Goal: Task Accomplishment & Management: Complete application form

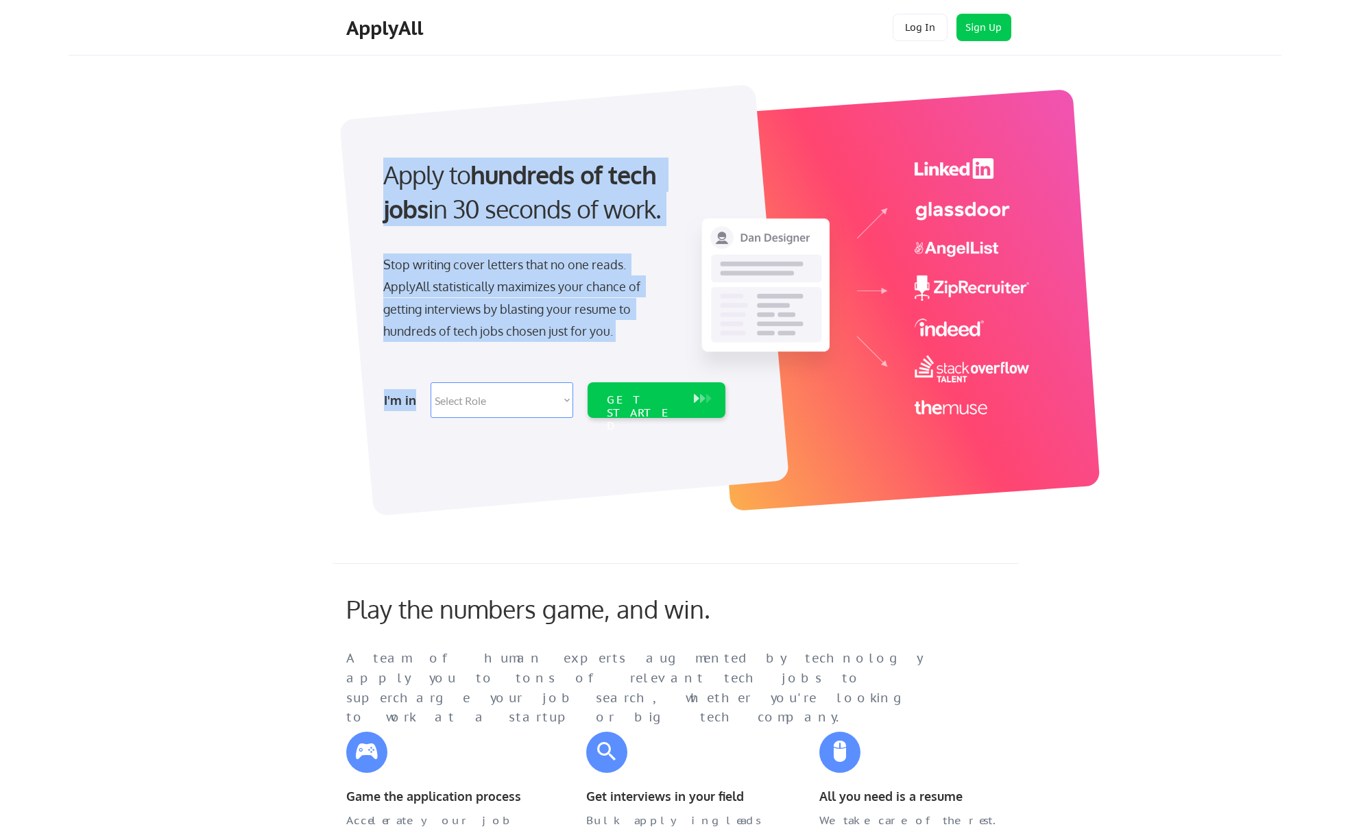
drag, startPoint x: 513, startPoint y: 435, endPoint x: 489, endPoint y: 422, distance: 27.0
click at [490, 423] on div "Apply to hundreds of tech jobs in 30 seconds of work. Stop writing cover letter…" at bounding box center [698, 288] width 685 height 421
click at [485, 418] on div "I'm in Select Role Software Engineering Product Management Customer Success Sal…" at bounding box center [552, 400] width 383 height 48
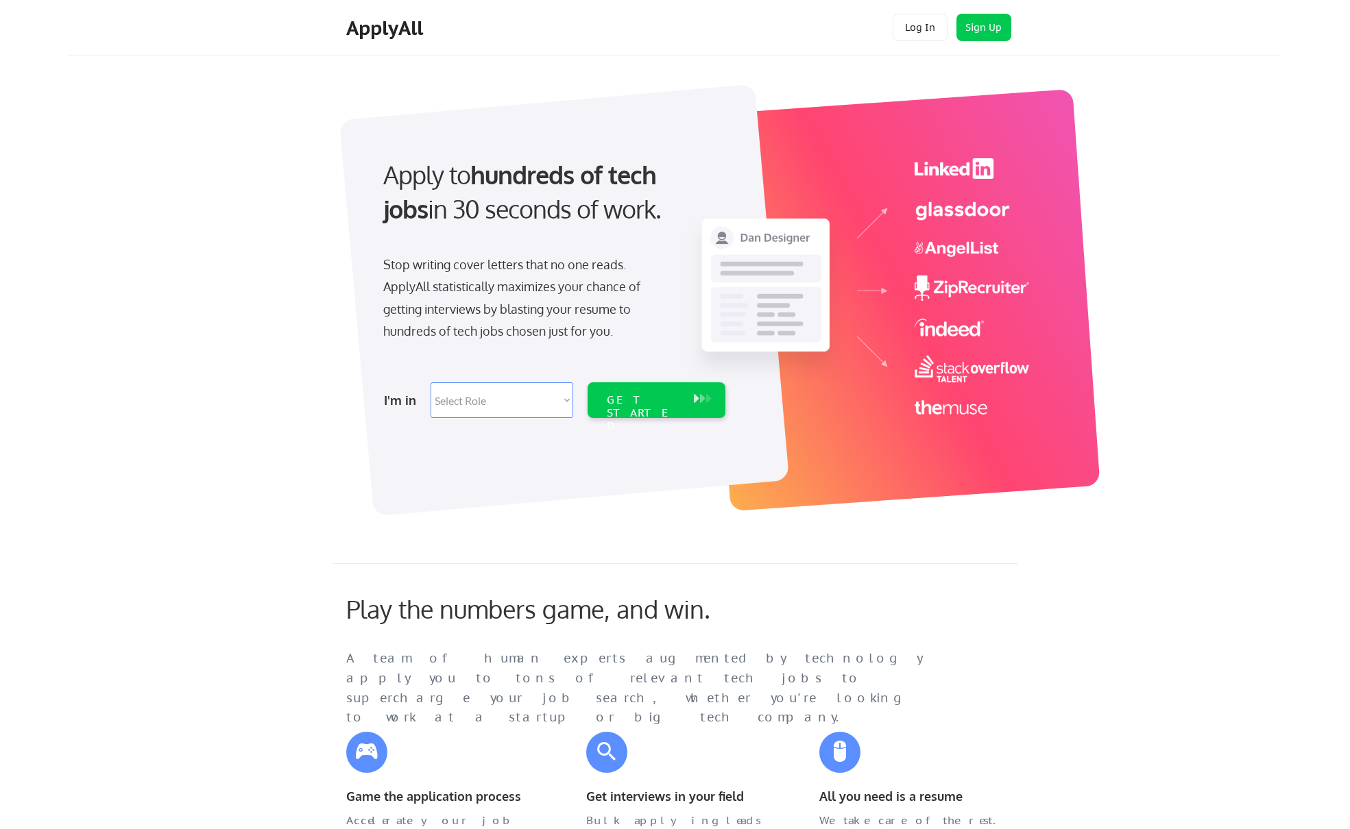
click at [483, 409] on select "Select Role Software Engineering Product Management Customer Success Sales UI/U…" at bounding box center [501, 400] width 143 height 36
click at [518, 411] on select "Select Role Software Engineering Product Management Customer Success Sales UI/U…" at bounding box center [501, 400] width 143 height 36
click at [497, 391] on select "Select Role Software Engineering Product Management Customer Success Sales UI/U…" at bounding box center [501, 400] width 143 height 36
select select ""sales0""
click at [430, 382] on select "Select Role Software Engineering Product Management Customer Success Sales UI/U…" at bounding box center [501, 400] width 143 height 36
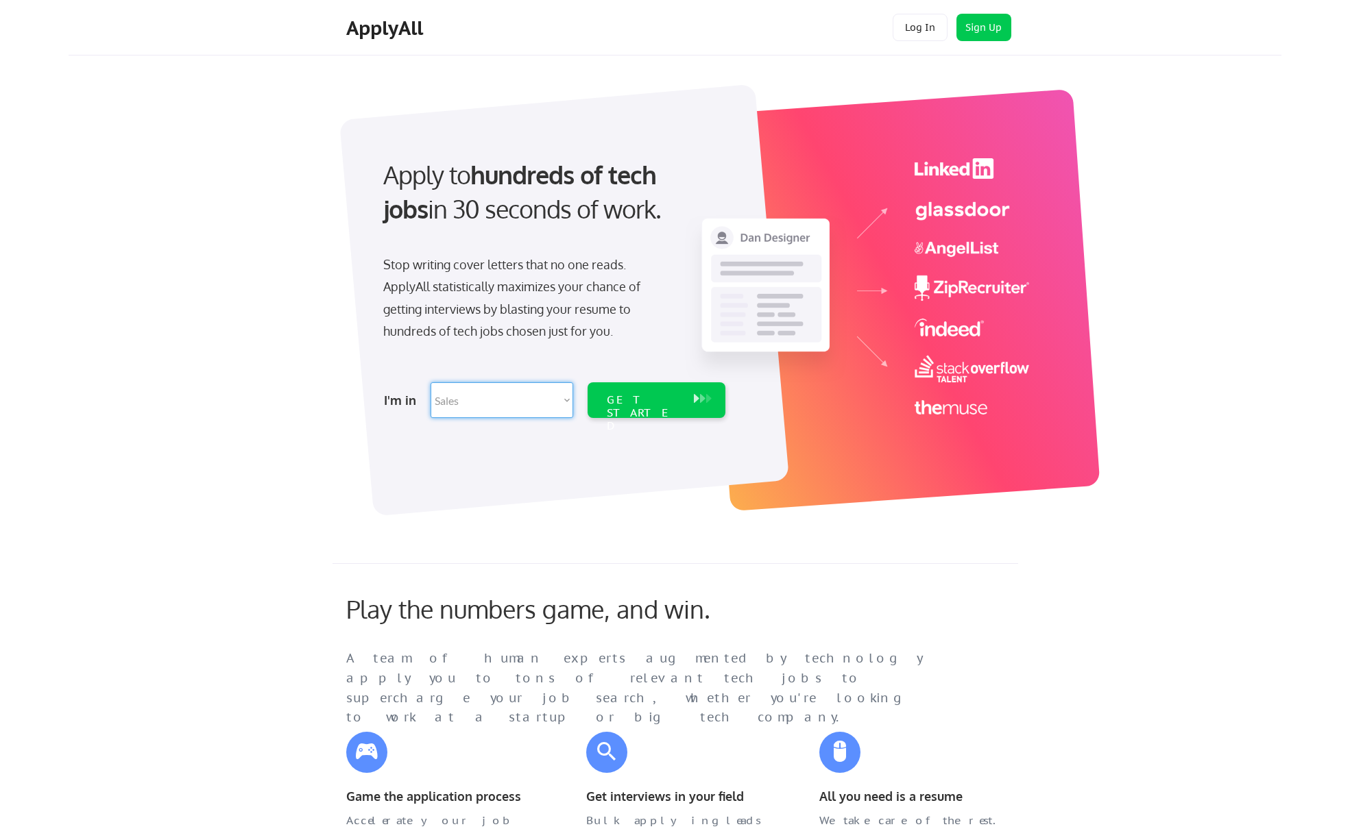
select select ""sales0""
click at [635, 409] on div "GET STARTED" at bounding box center [643, 400] width 87 height 36
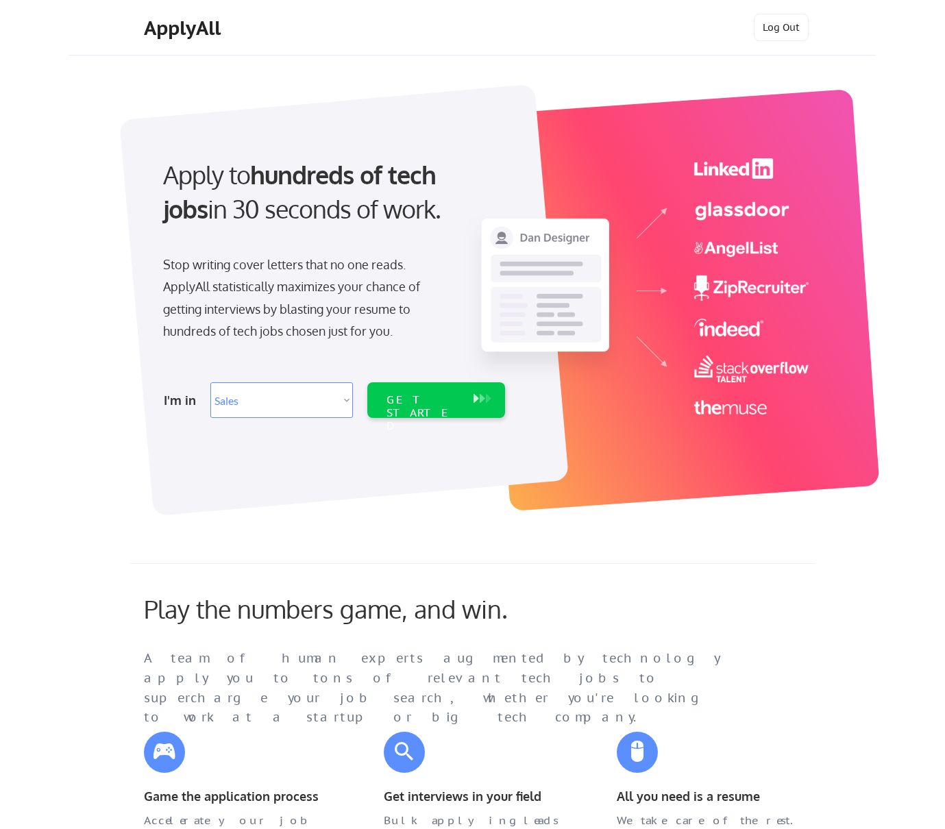
select select ""sales0""
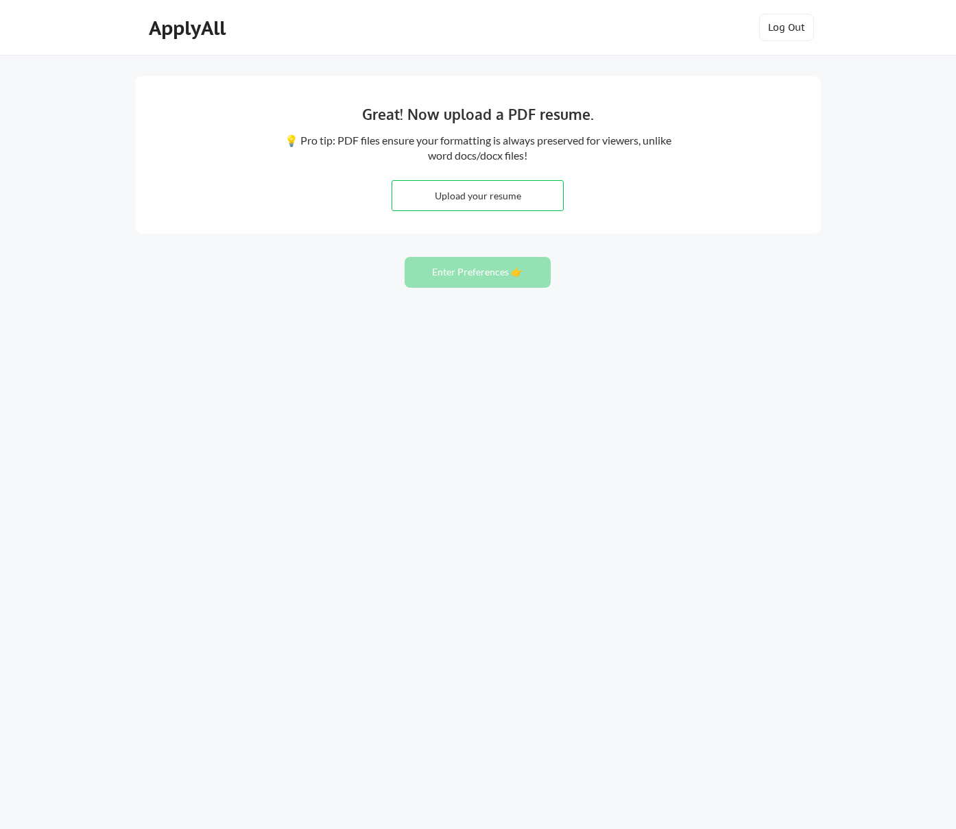
click at [483, 195] on input "file" at bounding box center [477, 195] width 171 height 29
type input "C:\fakepath\Resume - Sara Mohamedi.pdf"
click at [526, 280] on button "Enter Preferences 👉" at bounding box center [477, 272] width 146 height 31
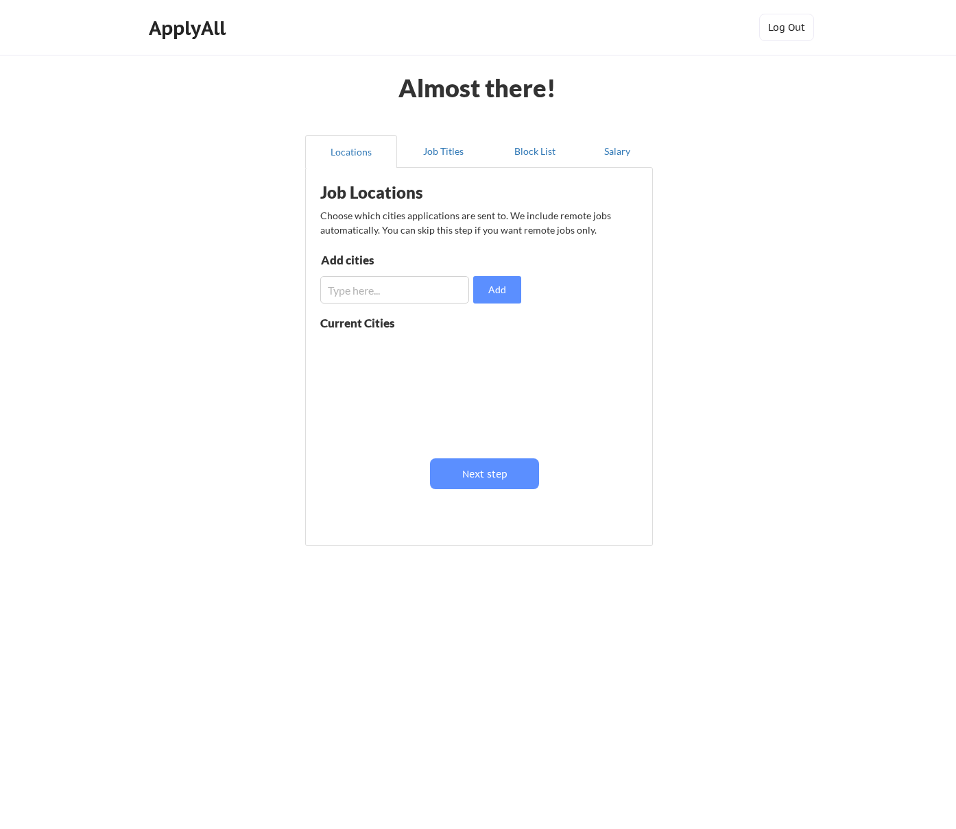
click at [382, 289] on input "input" at bounding box center [394, 289] width 149 height 27
type input "San Diego"
click at [496, 295] on button "Add" at bounding box center [497, 289] width 48 height 27
click at [409, 297] on input "input" at bounding box center [394, 289] width 149 height 27
click at [507, 473] on button "Next step" at bounding box center [484, 474] width 109 height 31
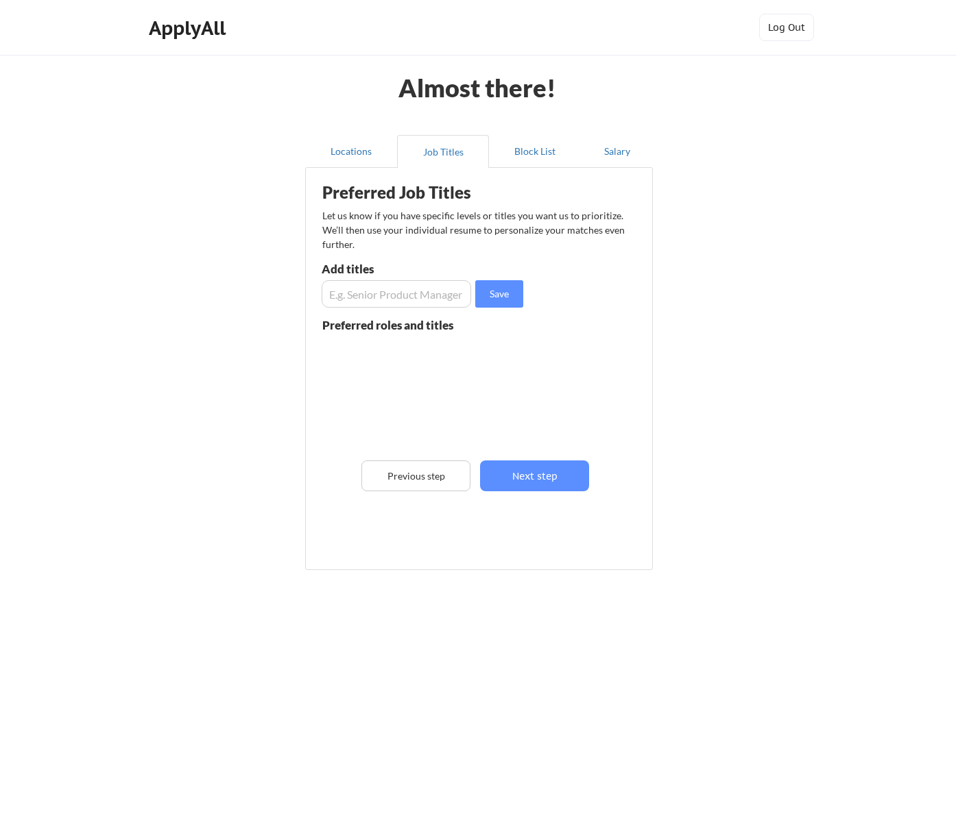
click at [386, 292] on input "input" at bounding box center [395, 293] width 149 height 27
type input "B"
type input "Account Manager"
click at [505, 284] on button "Save" at bounding box center [499, 293] width 48 height 27
click at [414, 303] on input "input" at bounding box center [395, 293] width 149 height 27
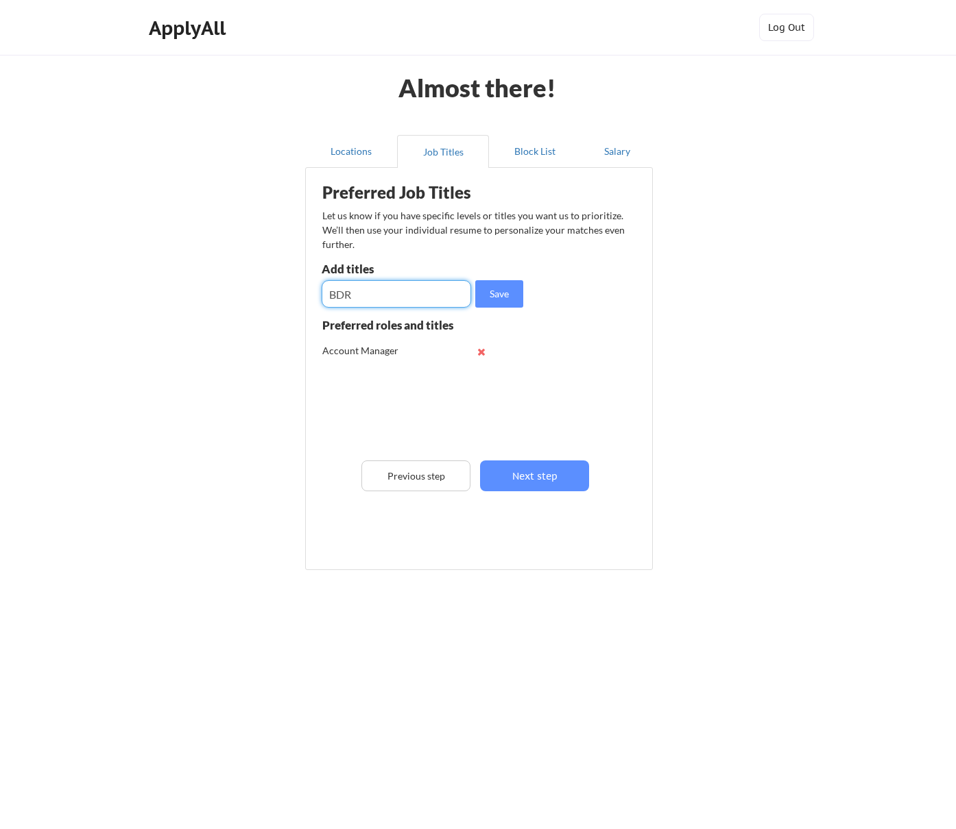
type input "BDR"
click at [520, 294] on button "Save" at bounding box center [499, 293] width 48 height 27
click at [377, 288] on input "input" at bounding box center [395, 293] width 149 height 27
type input "Business Development Manager"
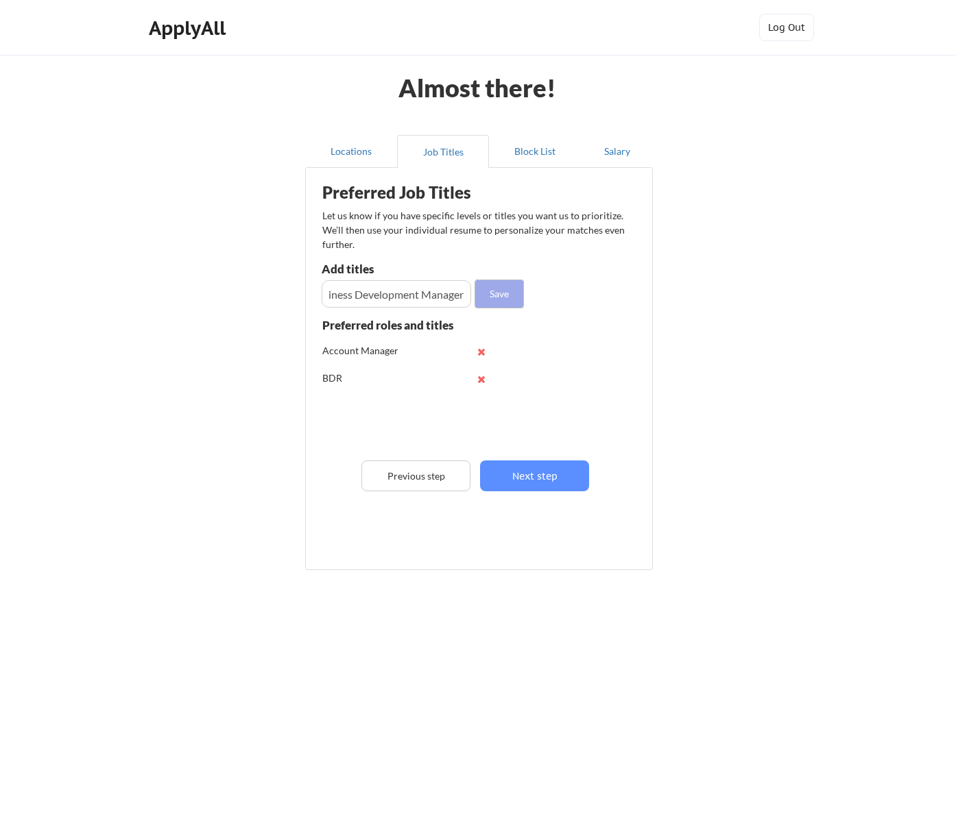
scroll to position [0, 0]
click at [491, 292] on button "Save" at bounding box center [499, 293] width 48 height 27
click at [339, 296] on input "input" at bounding box center [395, 293] width 149 height 27
type input "Account Executive"
click at [507, 289] on button "Save" at bounding box center [499, 293] width 48 height 27
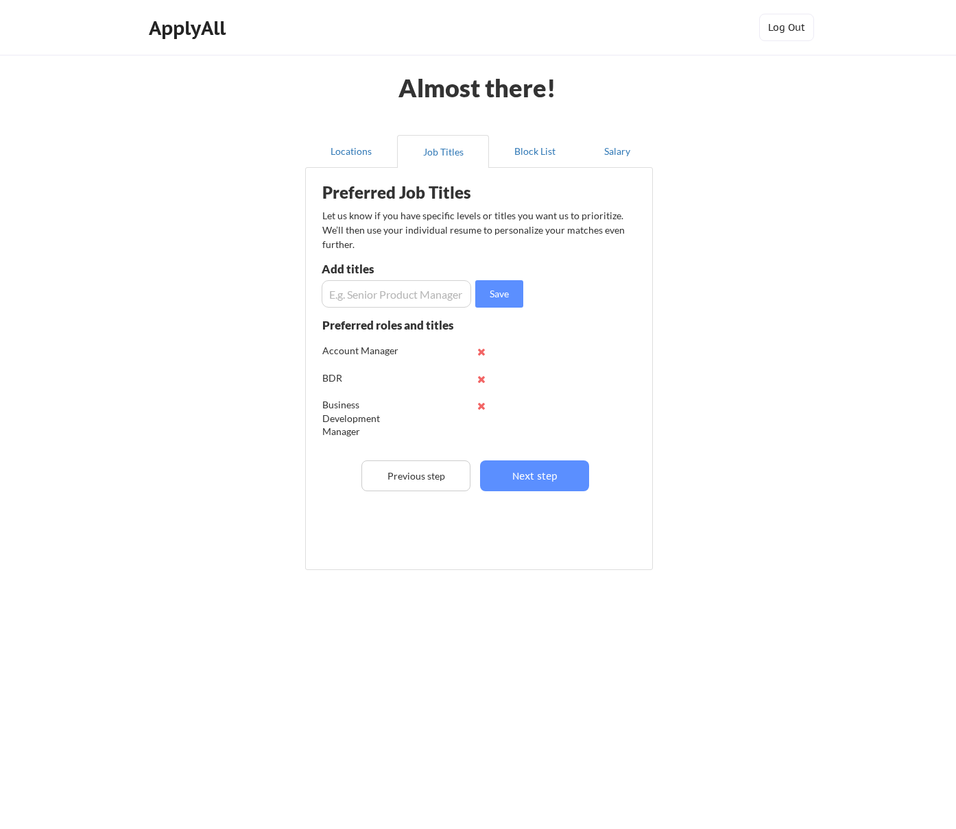
scroll to position [23, 0]
click at [402, 289] on input "input" at bounding box center [395, 293] width 149 height 27
paste input "Sales Development Representative"
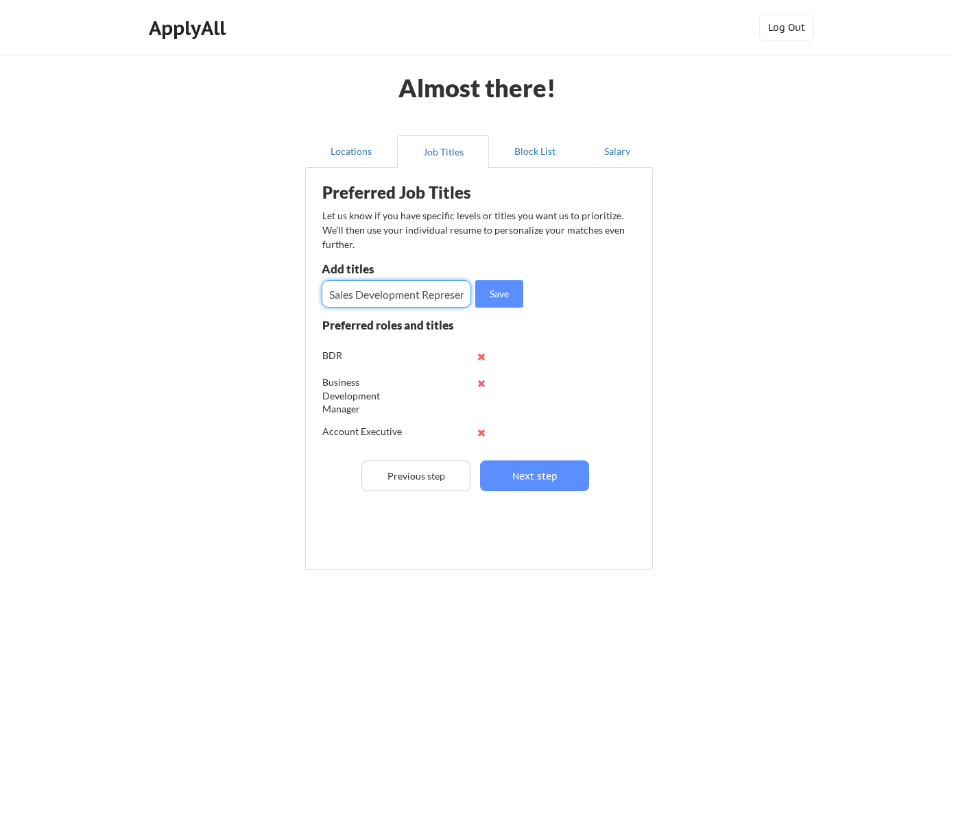
scroll to position [0, 33]
type input "Sales Development Representative"
click at [503, 286] on button "Save" at bounding box center [499, 293] width 48 height 27
click at [360, 287] on input "input" at bounding box center [395, 293] width 149 height 27
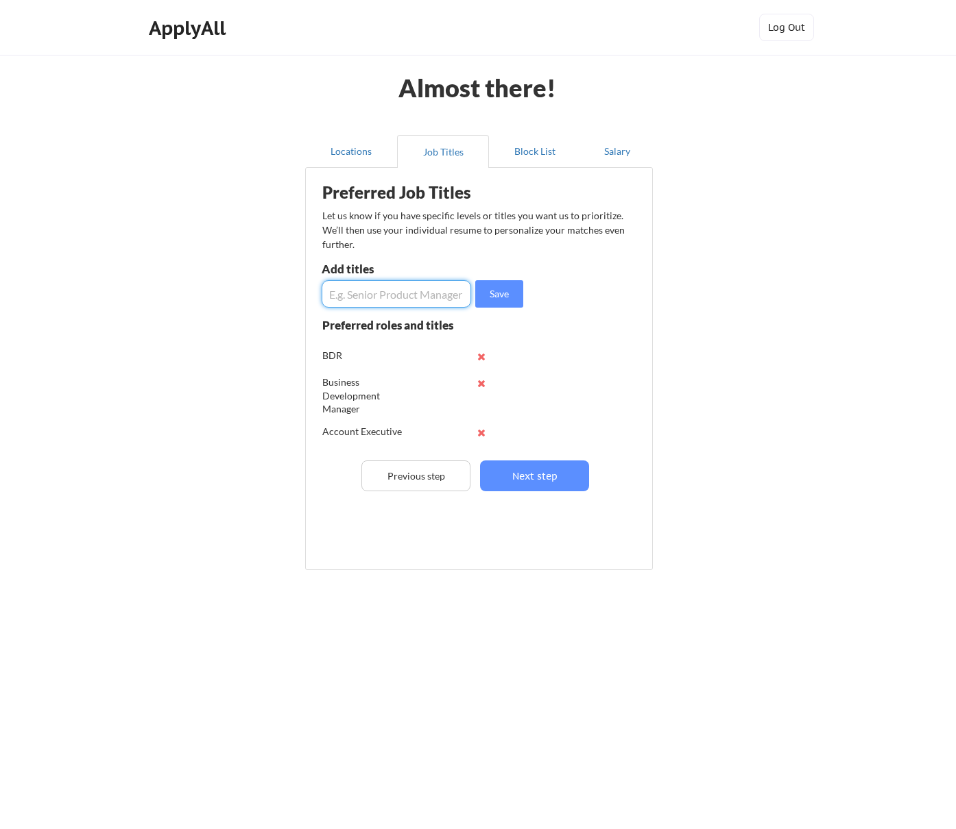
paste input "Customer Success Manager"
type input "Customer Success Manager"
click at [494, 299] on button "Save" at bounding box center [499, 293] width 48 height 27
click at [382, 297] on input "input" at bounding box center [395, 293] width 149 height 27
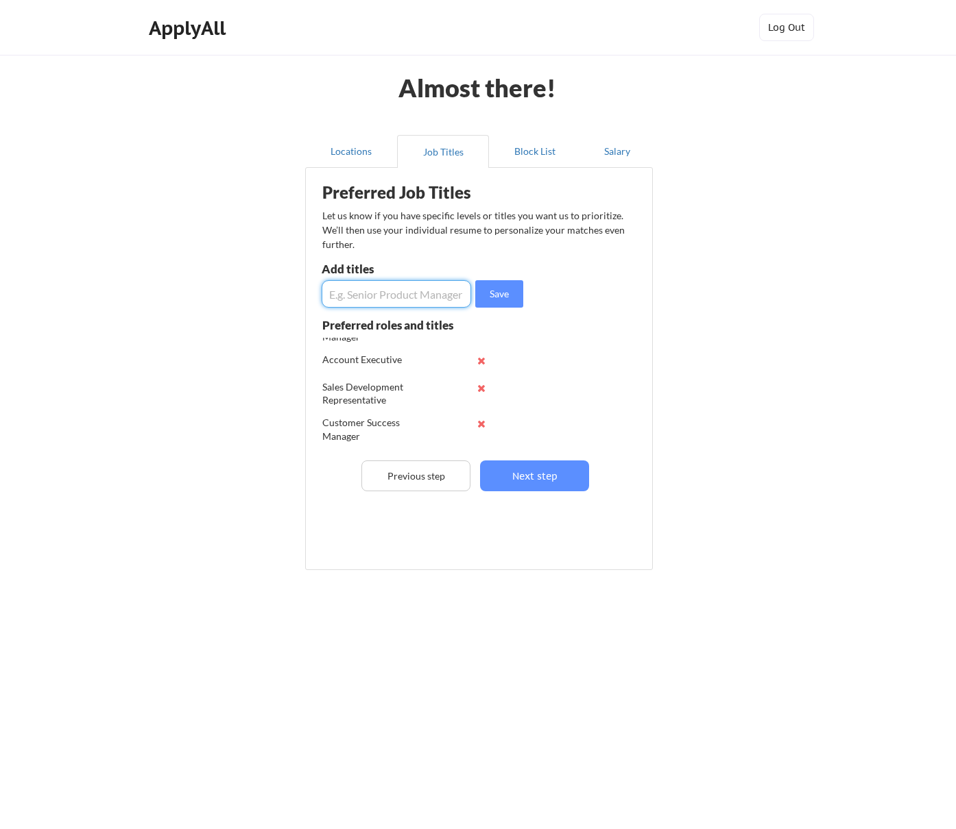
paste input "Partnerships Associate"
type input "Partnerships Associate"
click at [509, 295] on button "Save" at bounding box center [499, 293] width 48 height 27
drag, startPoint x: 546, startPoint y: 478, endPoint x: 411, endPoint y: 372, distance: 171.3
click at [411, 372] on div "Preferred Job Titles Let us know if you have specific levels or titles you want…" at bounding box center [482, 366] width 338 height 382
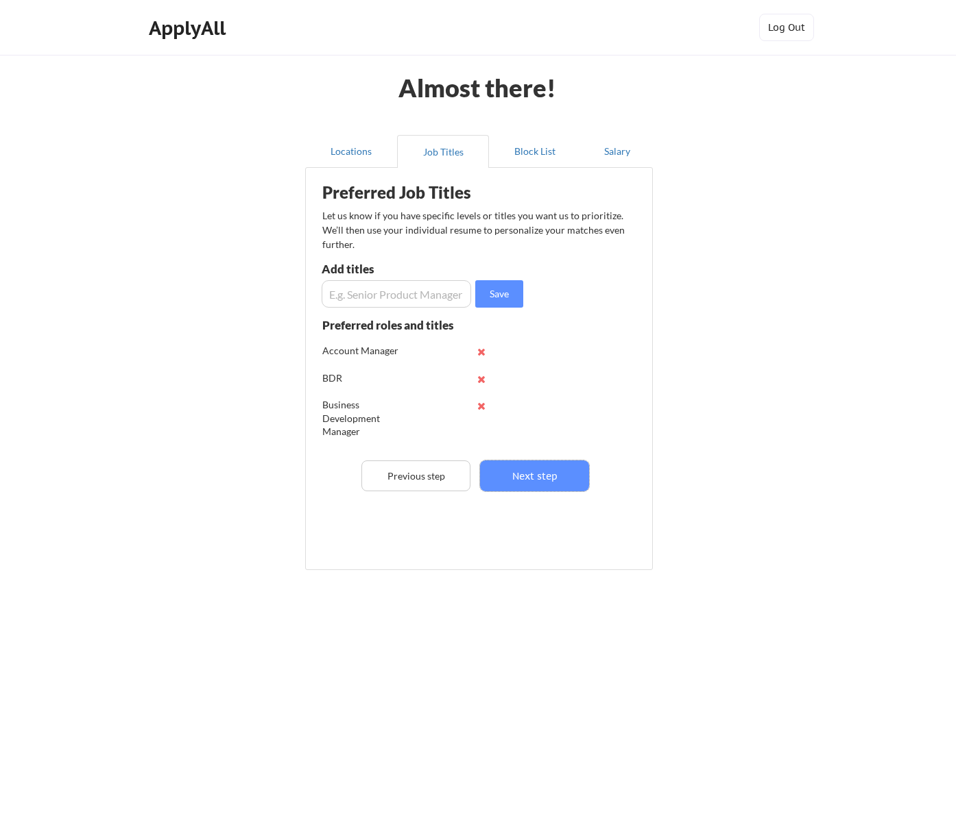
scroll to position [158, 0]
click at [543, 475] on button "Next step" at bounding box center [534, 476] width 109 height 31
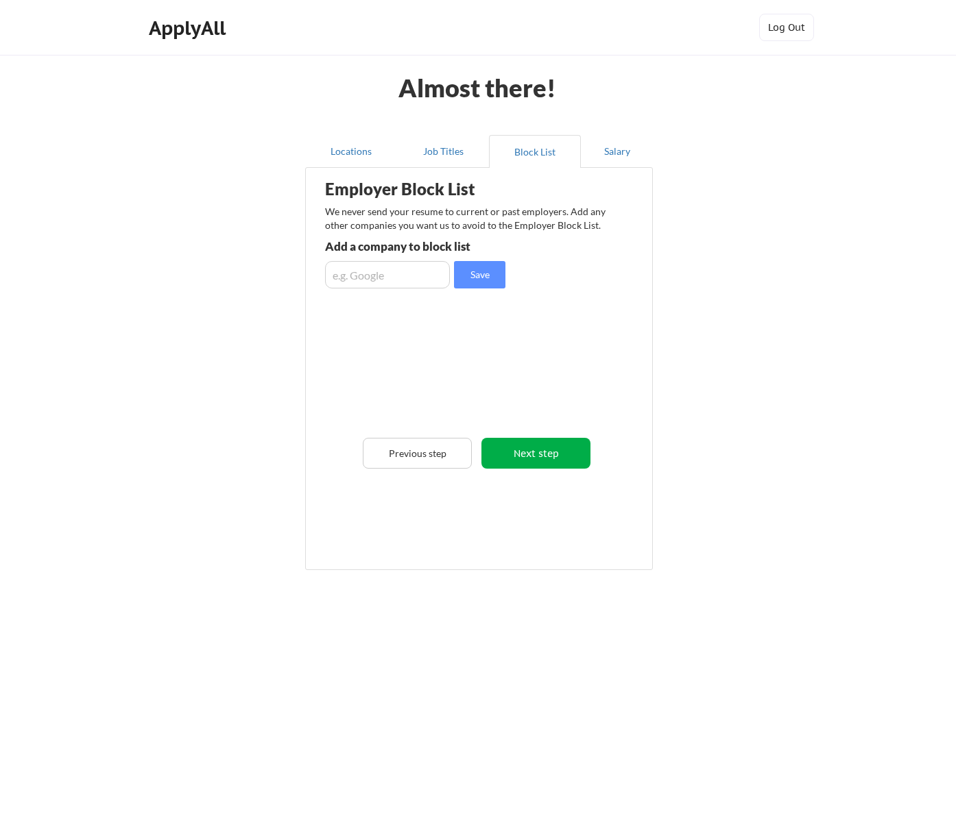
click at [572, 448] on button "Next step" at bounding box center [535, 453] width 109 height 31
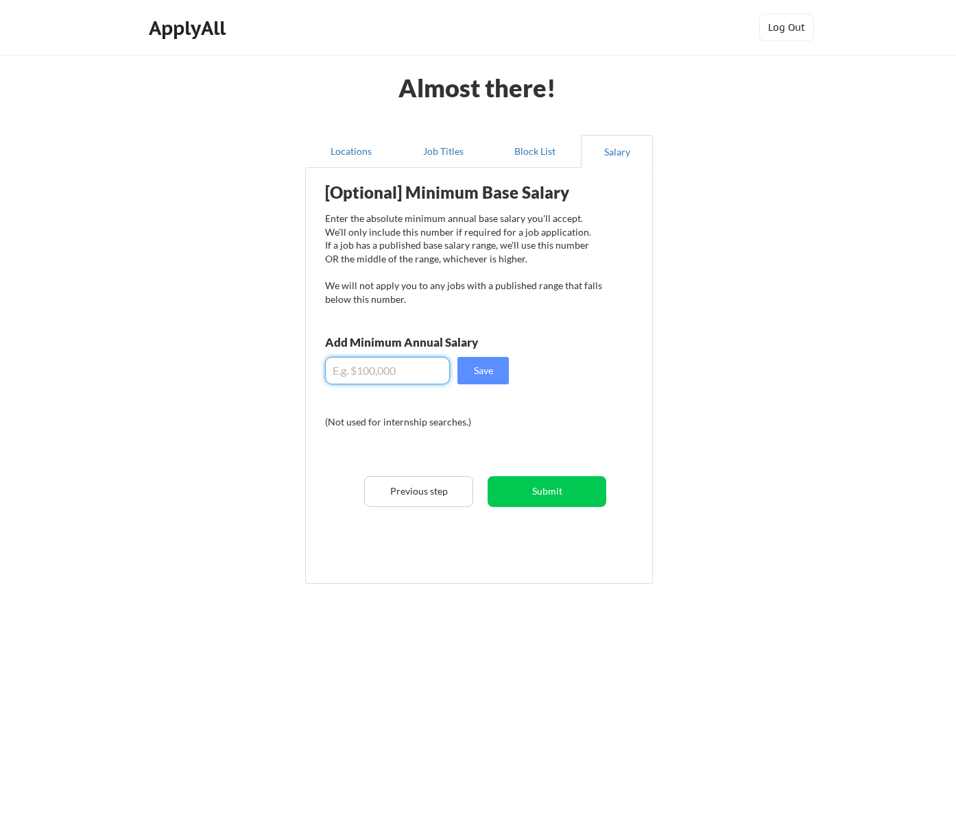
click at [387, 366] on input "input" at bounding box center [387, 370] width 125 height 27
type input "$85,000"
click at [493, 372] on button "Save" at bounding box center [482, 370] width 51 height 27
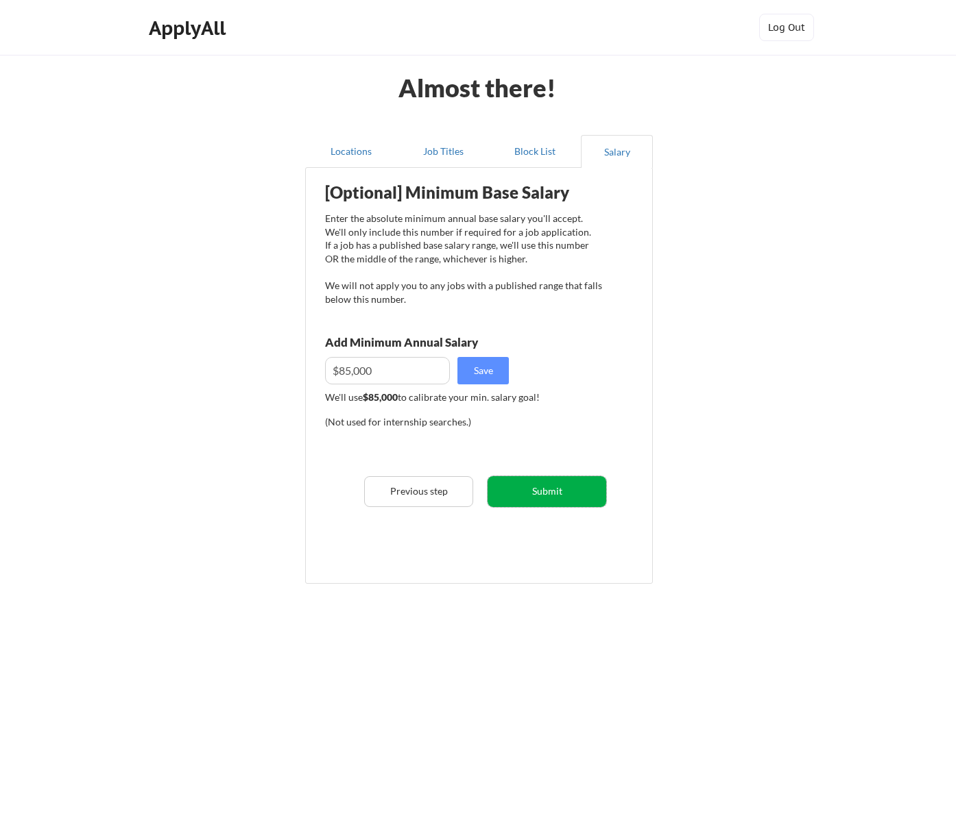
click at [557, 495] on button "Submit" at bounding box center [546, 491] width 119 height 31
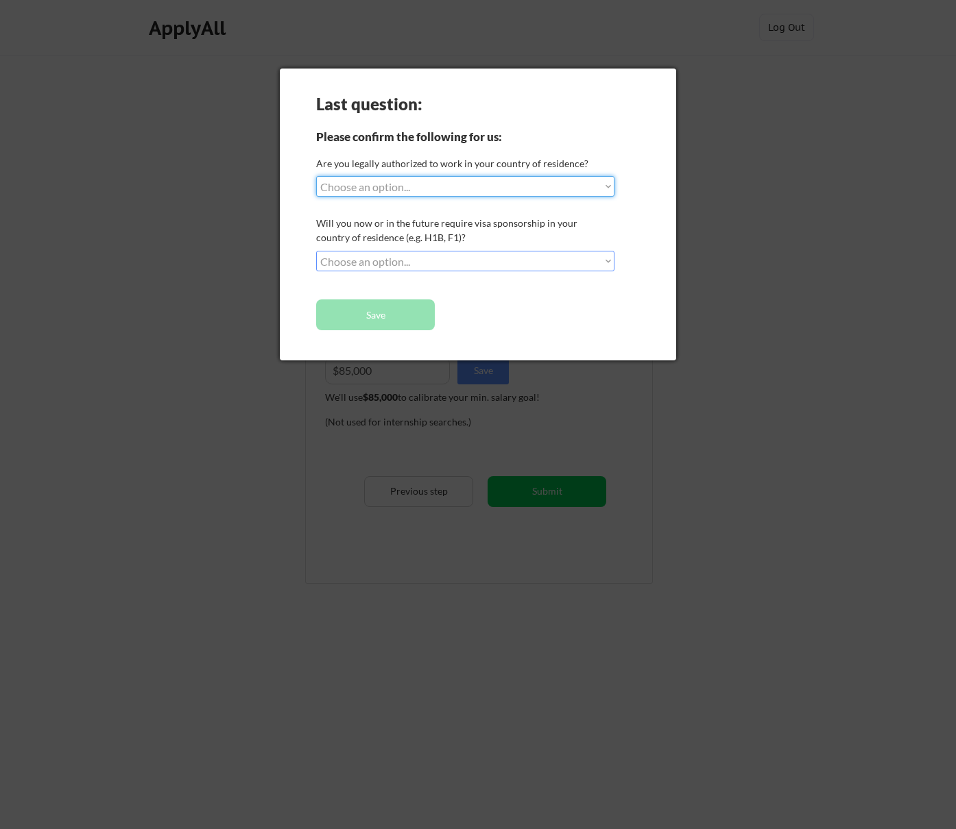
click at [446, 179] on select "Choose an option... Yes, I am a US Citizen Yes, I am a Canadian Citizen Yes, I …" at bounding box center [465, 186] width 298 height 21
select select ""yes__i_am_a_us_citizen""
click at [316, 176] on select "Choose an option... Yes, I am a US Citizen Yes, I am a Canadian Citizen Yes, I …" at bounding box center [465, 186] width 298 height 21
click at [388, 311] on button "Save" at bounding box center [375, 315] width 119 height 31
click at [354, 261] on select "Choose an option... No, I will not need sponsorship Yes, I will need sponsorship" at bounding box center [465, 261] width 298 height 21
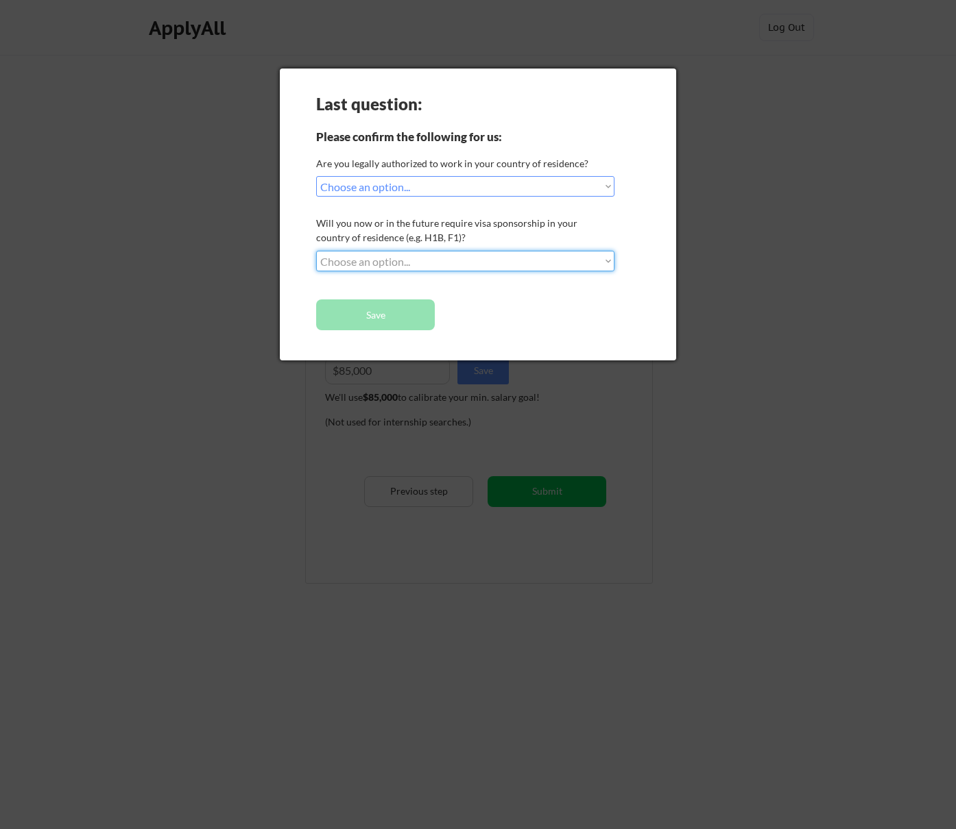
select select ""no__i_will_not_need_sponsorship""
click at [316, 251] on select "Choose an option... No, I will not need sponsorship Yes, I will need sponsorship" at bounding box center [465, 261] width 298 height 21
click at [375, 315] on button "Save" at bounding box center [375, 315] width 119 height 31
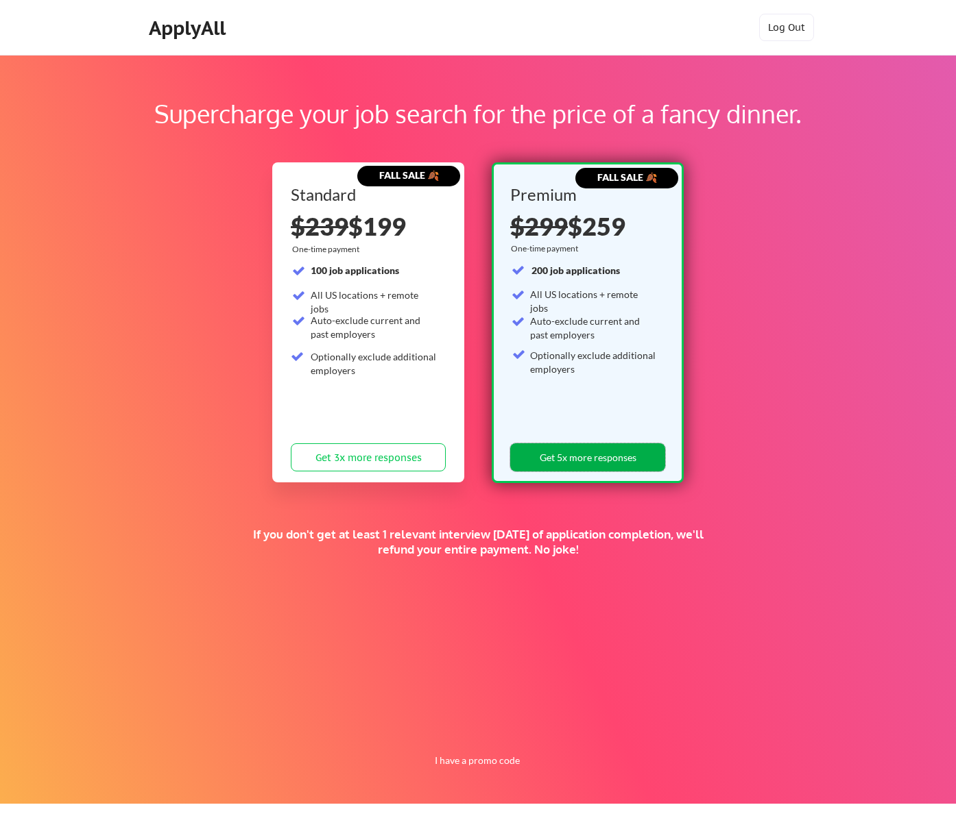
click at [637, 461] on button "Get 5x more responses" at bounding box center [587, 458] width 155 height 28
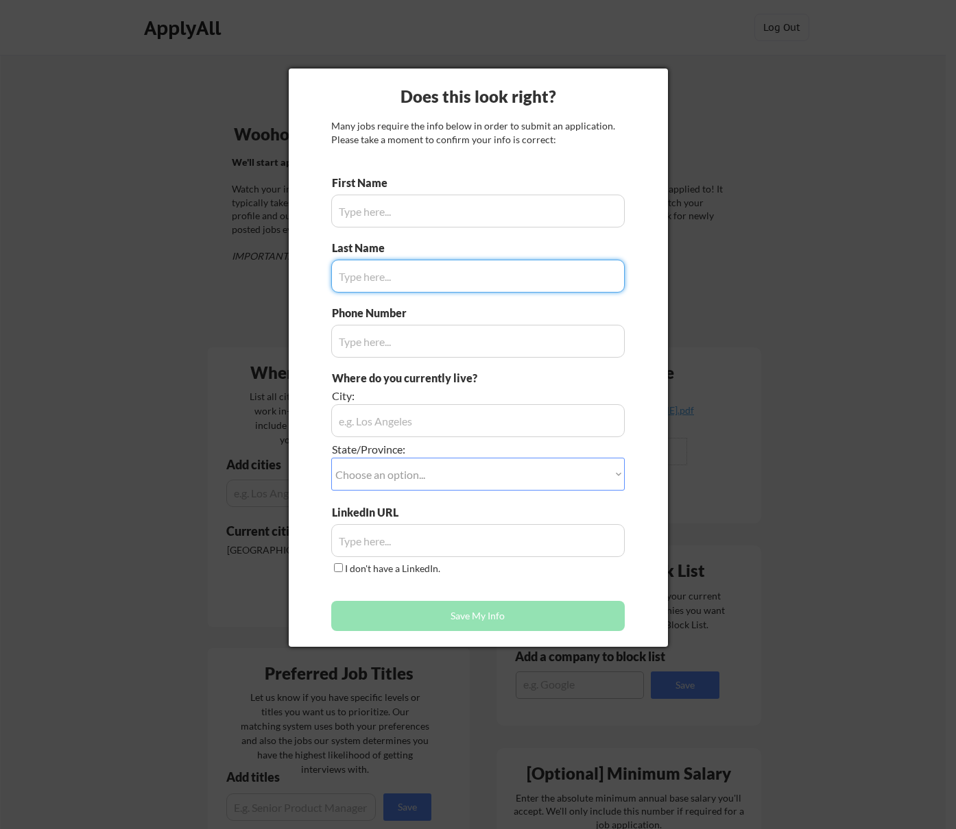
type input "[PERSON_NAME]"
type input "[PHONE_NUMBER]"
type input "[GEOGRAPHIC_DATA], [GEOGRAPHIC_DATA]"
type input "Mohamedi"
click at [481, 222] on input "input" at bounding box center [477, 211] width 293 height 33
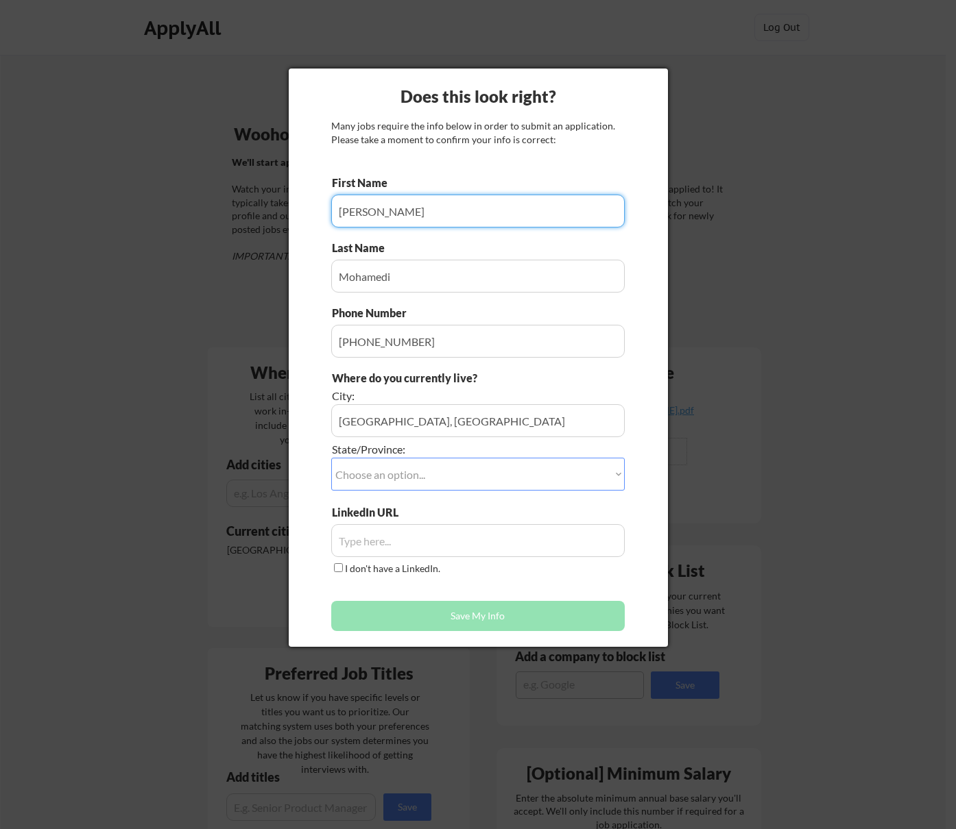
click at [381, 475] on select "Choose an option... Other/Not Applicable [US_STATE] [US_STATE] [GEOGRAPHIC_DATA…" at bounding box center [477, 474] width 293 height 33
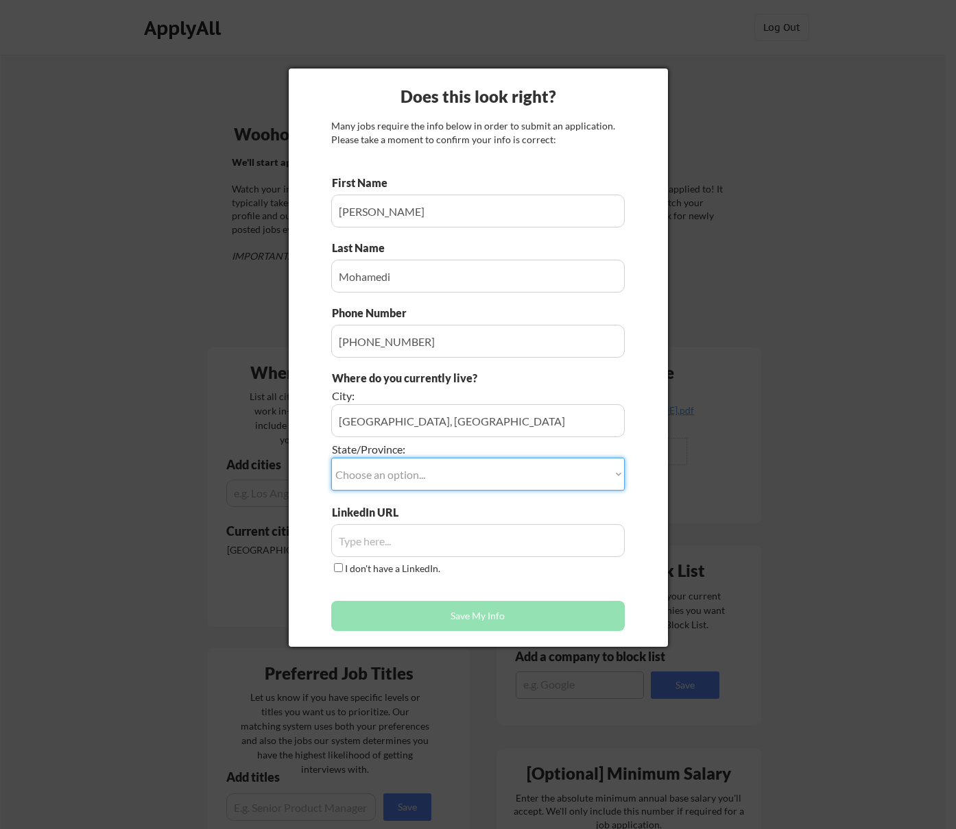
select select ""[US_STATE]""
click at [331, 458] on select "Choose an option... Other/Not Applicable [US_STATE] [US_STATE] [GEOGRAPHIC_DATA…" at bounding box center [477, 474] width 293 height 33
click at [402, 548] on input "input" at bounding box center [477, 540] width 293 height 33
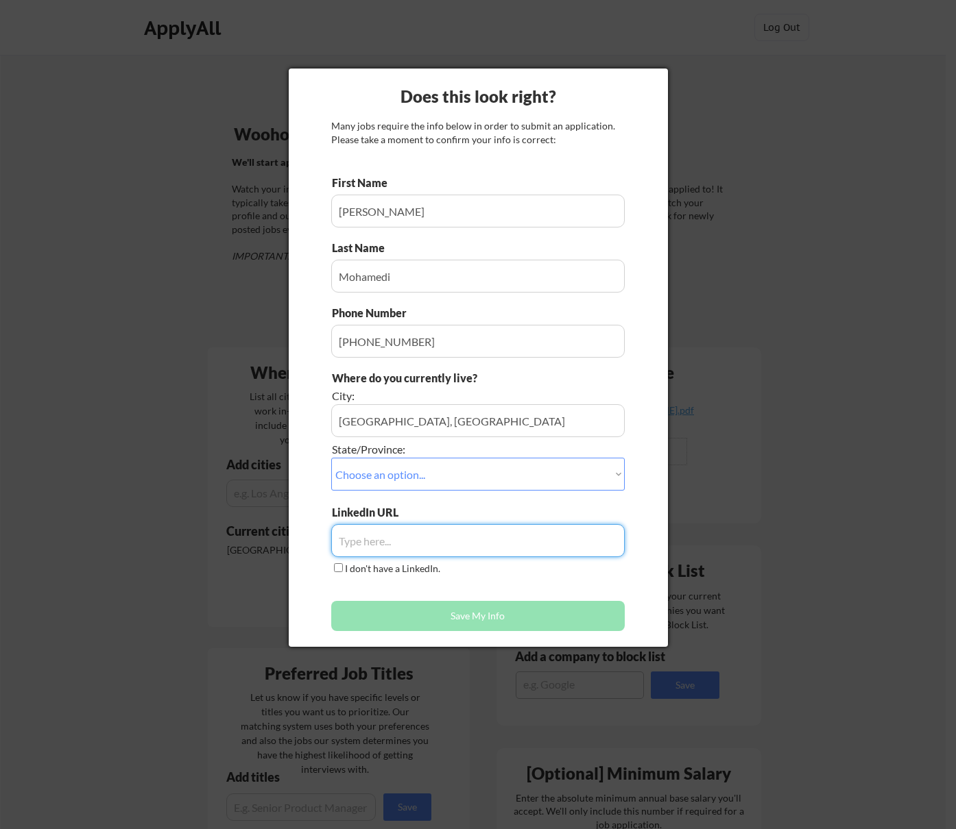
paste input "[URL][DOMAIN_NAME]"
type input "[URL][DOMAIN_NAME]"
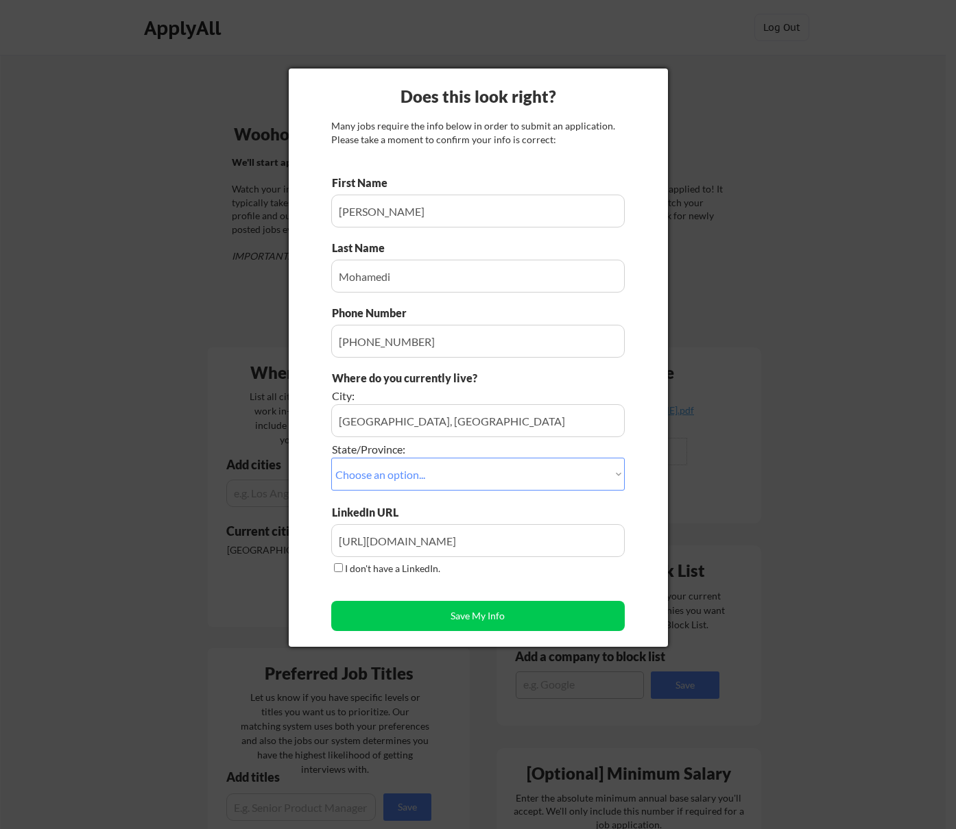
click at [486, 595] on div "First Name Last Name Phone Number Where do you currently live? City: State/Prov…" at bounding box center [477, 406] width 293 height 463
click at [486, 622] on button "Save My Info" at bounding box center [477, 616] width 293 height 30
type input "[GEOGRAPHIC_DATA], [GEOGRAPHIC_DATA], [US_STATE]"
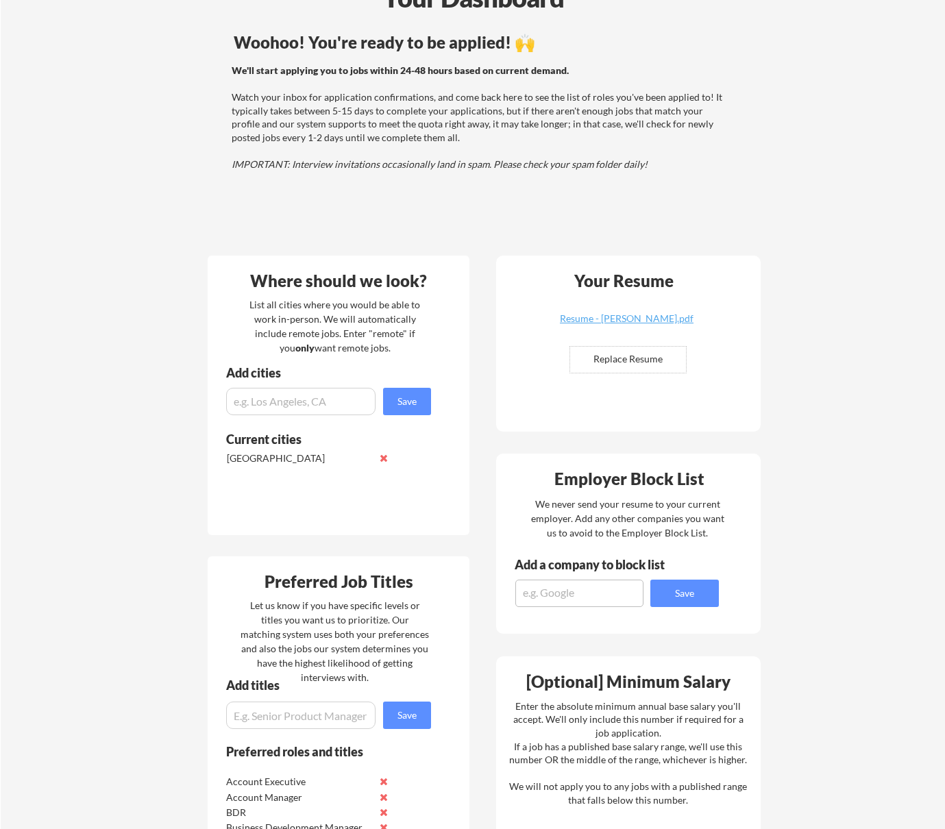
scroll to position [108, 0]
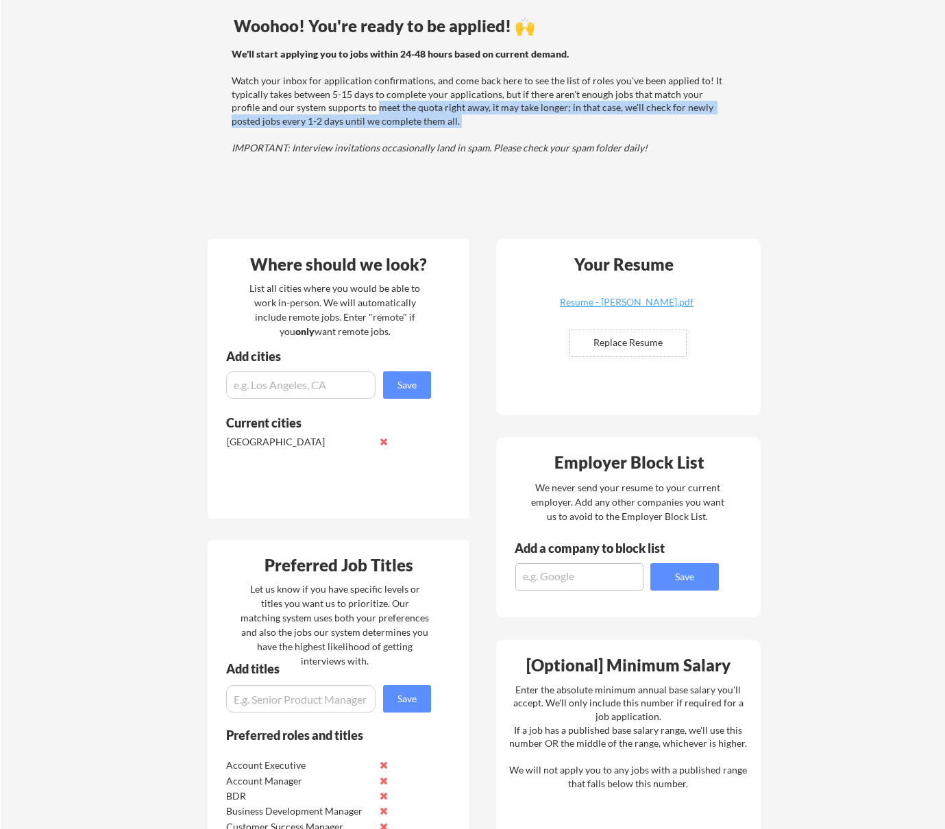
drag, startPoint x: 373, startPoint y: 136, endPoint x: 348, endPoint y: 110, distance: 36.9
click at [348, 110] on div "We'll start applying you to jobs within 24-48 hours based on current demand. Wa…" at bounding box center [479, 101] width 494 height 108
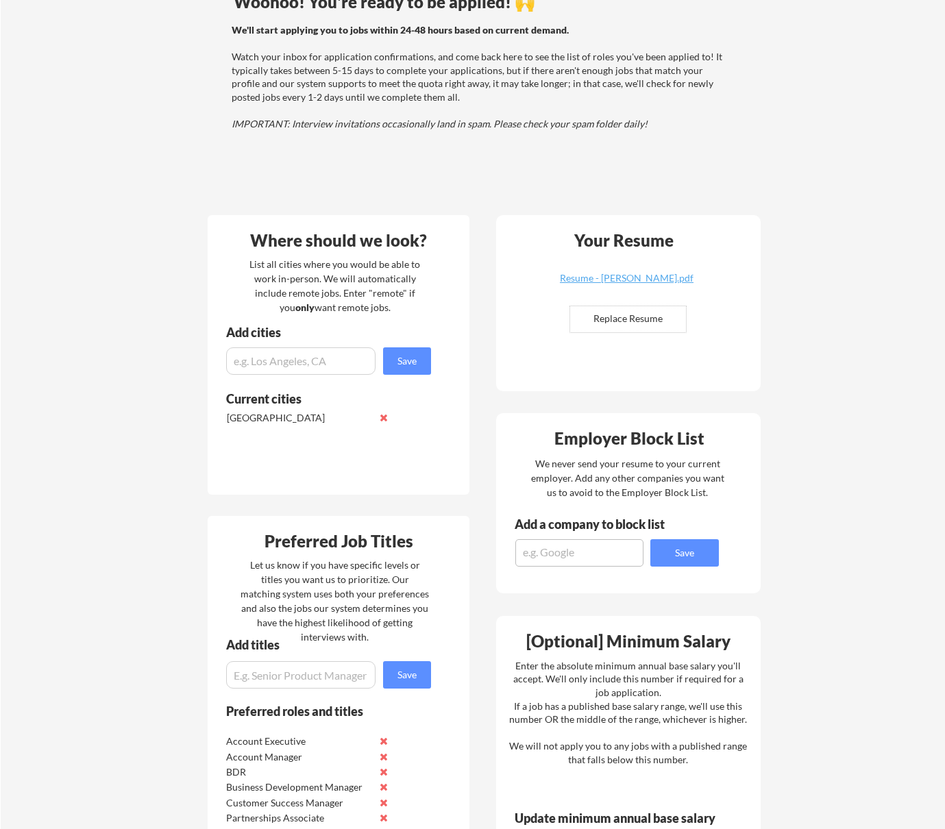
scroll to position [119, 0]
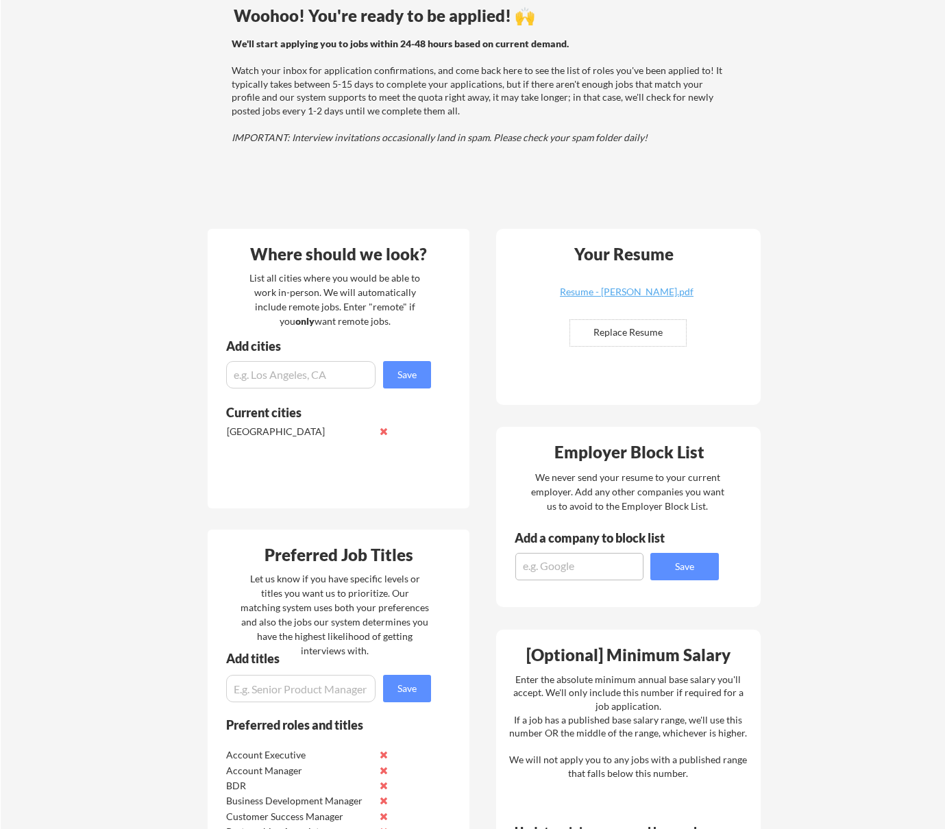
click at [292, 378] on input "input" at bounding box center [300, 374] width 149 height 27
type input "Encinitas"
click at [411, 386] on button "Save" at bounding box center [407, 374] width 48 height 27
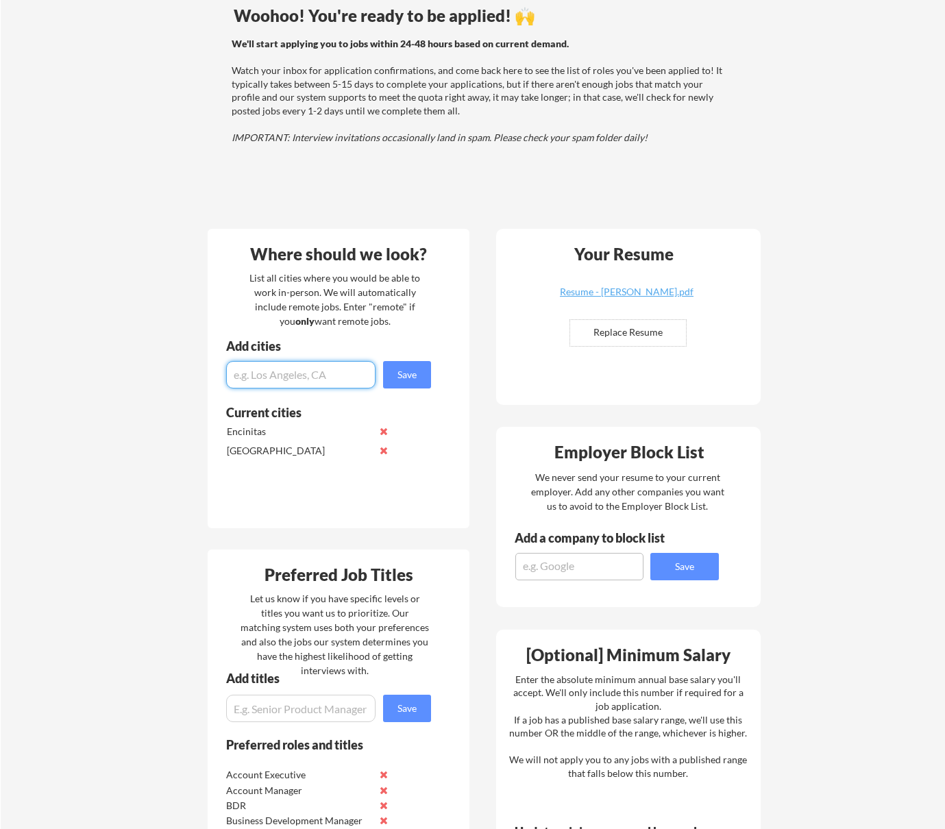
click at [314, 378] on input "input" at bounding box center [300, 374] width 149 height 27
type input "[GEOGRAPHIC_DATA]"
click at [388, 387] on button "Save" at bounding box center [407, 374] width 48 height 27
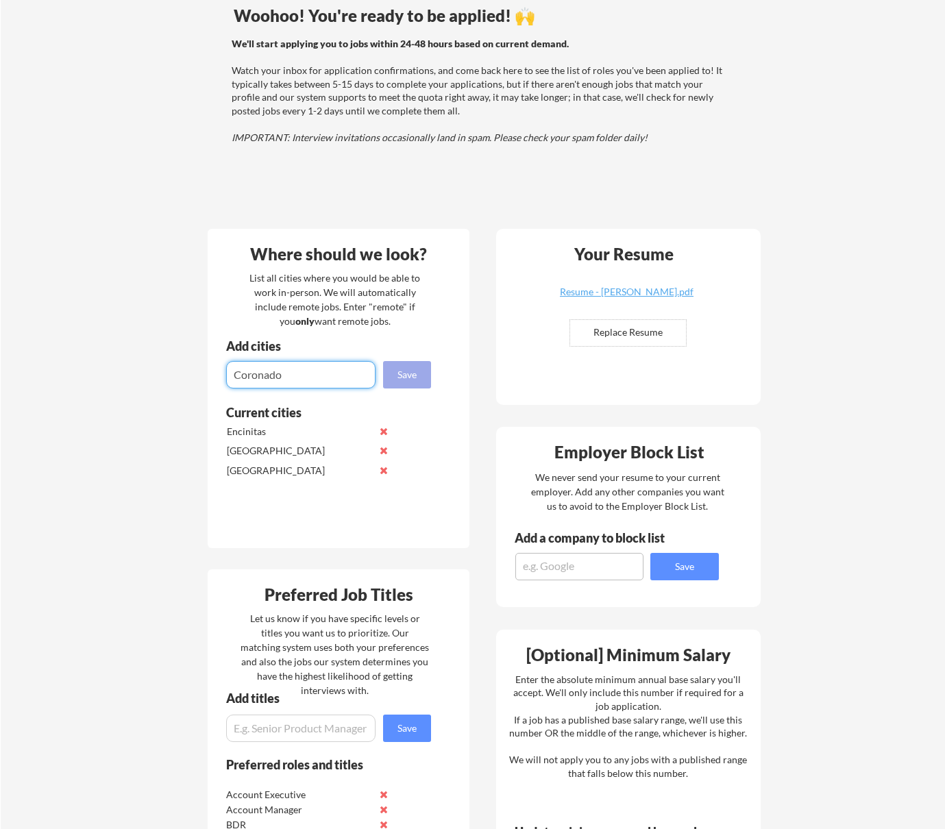
type input "Coronado"
click at [404, 376] on button "Save" at bounding box center [407, 374] width 48 height 27
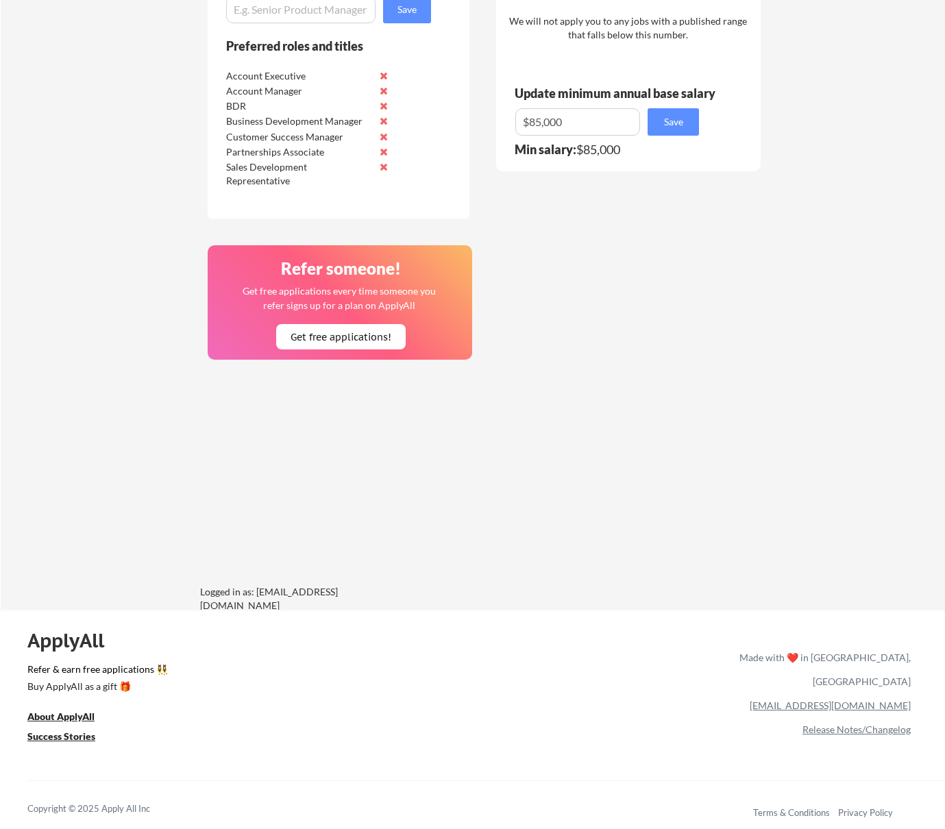
scroll to position [0, 0]
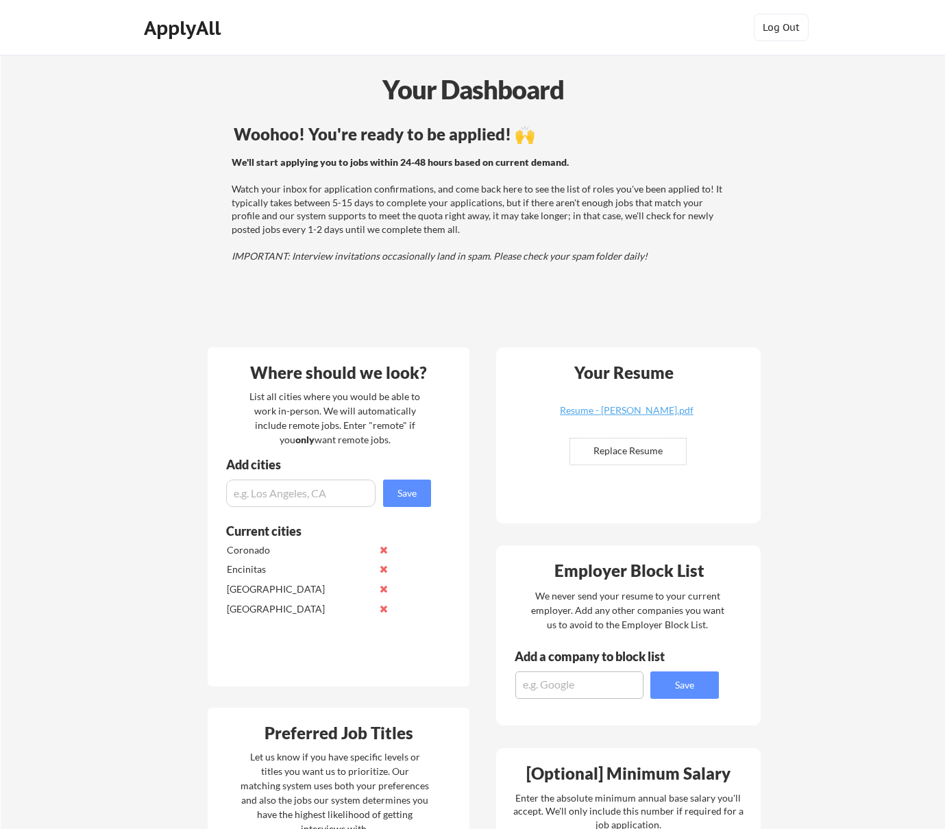
click at [799, 142] on div "Your Dashboard Woohoo! You're ready to be applied! 🙌 We'll start applying you t…" at bounding box center [473, 761] width 945 height 1413
